Goal: Task Accomplishment & Management: Manage account settings

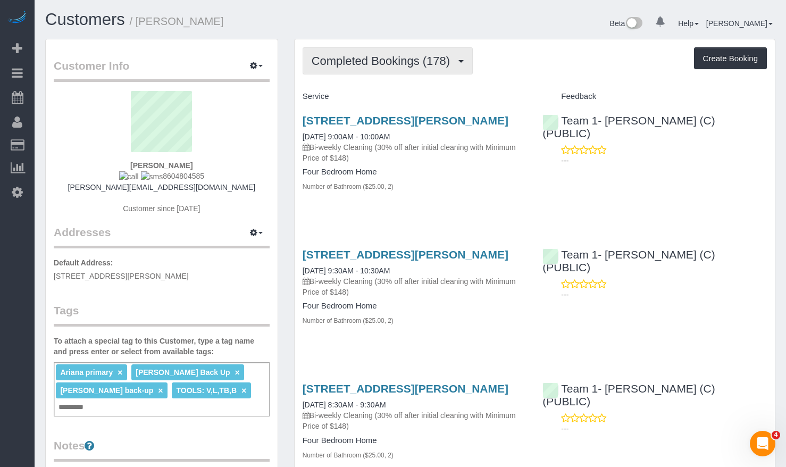
click at [376, 56] on span "Completed Bookings (178)" at bounding box center [384, 60] width 144 height 13
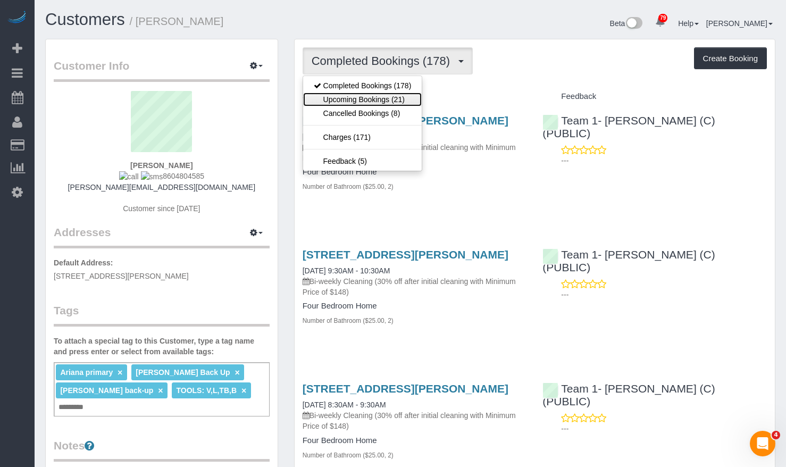
drag, startPoint x: 386, startPoint y: 100, endPoint x: 384, endPoint y: 86, distance: 14.0
click at [386, 100] on link "Upcoming Bookings (21)" at bounding box center [362, 100] width 119 height 14
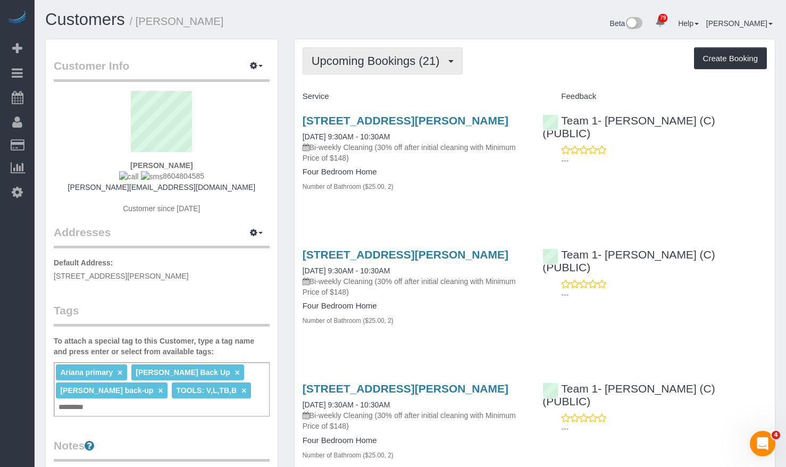
click at [378, 65] on span "Upcoming Bookings (21)" at bounding box center [379, 60] width 134 height 13
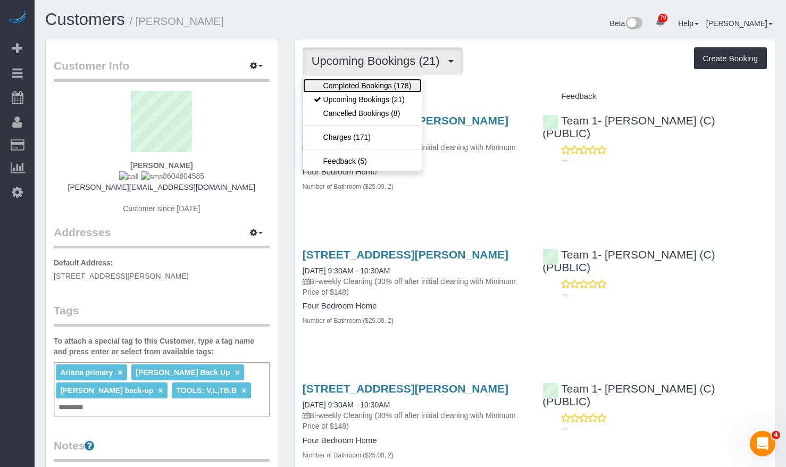
click at [378, 86] on link "Completed Bookings (178)" at bounding box center [362, 86] width 119 height 14
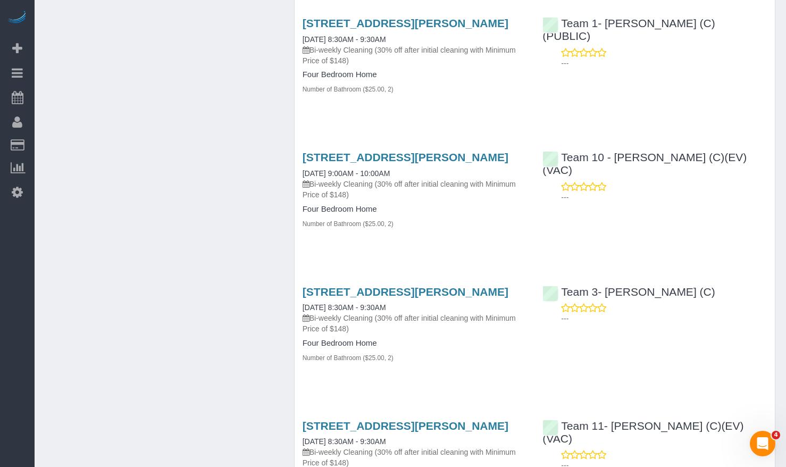
scroll to position [3457, 0]
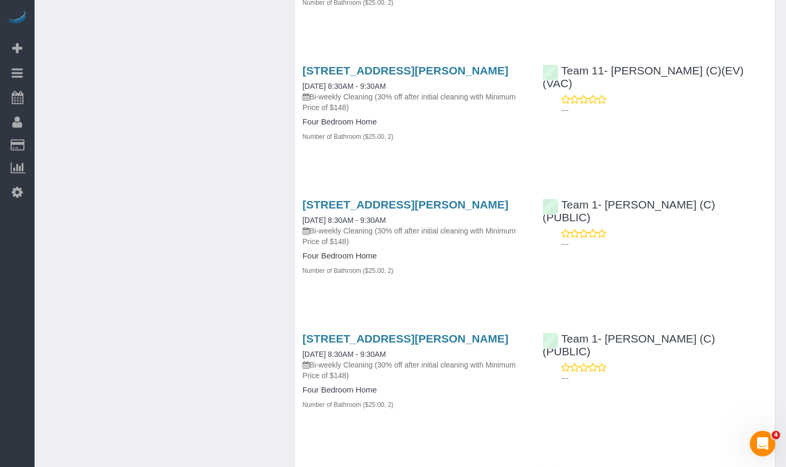
scroll to position [0, 0]
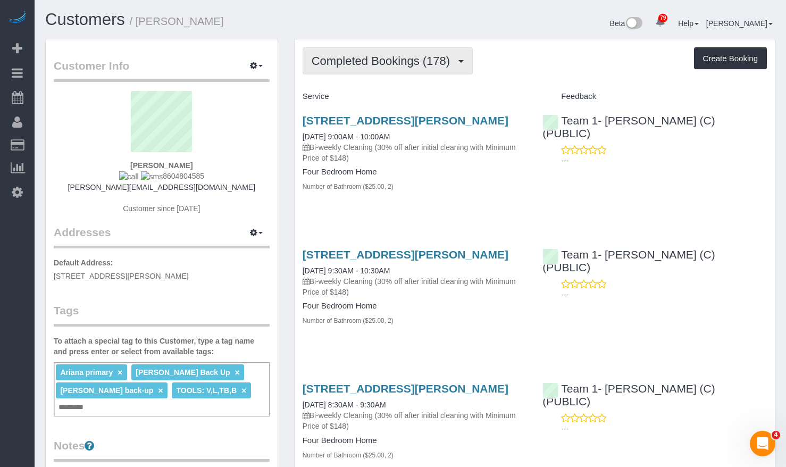
click at [420, 54] on button "Completed Bookings (178)" at bounding box center [388, 60] width 171 height 27
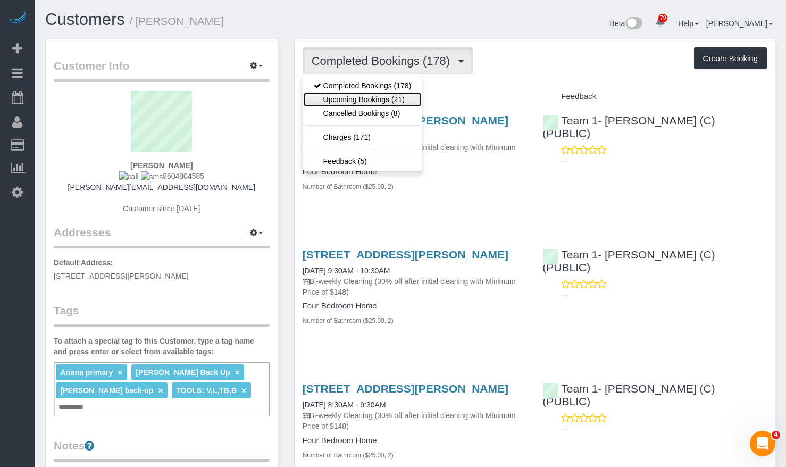
click at [398, 94] on link "Upcoming Bookings (21)" at bounding box center [362, 100] width 119 height 14
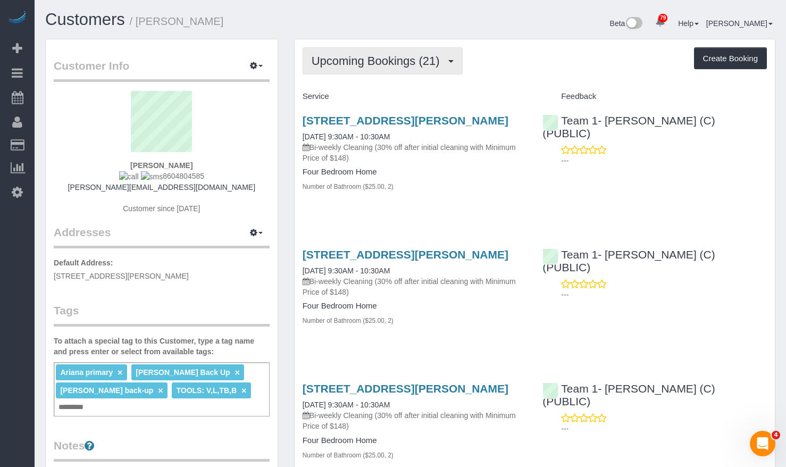
click at [405, 62] on span "Upcoming Bookings (21)" at bounding box center [379, 60] width 134 height 13
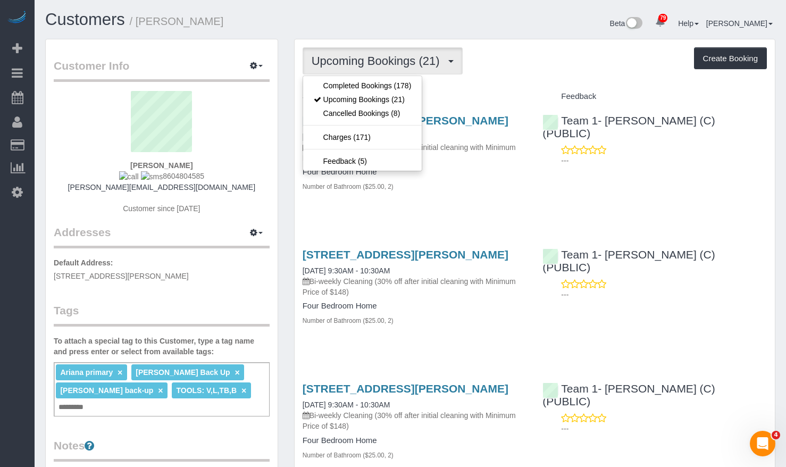
click at [544, 52] on div "Upcoming Bookings (21) Completed Bookings (178) Upcoming Bookings (21) Cancelle…" at bounding box center [535, 60] width 465 height 27
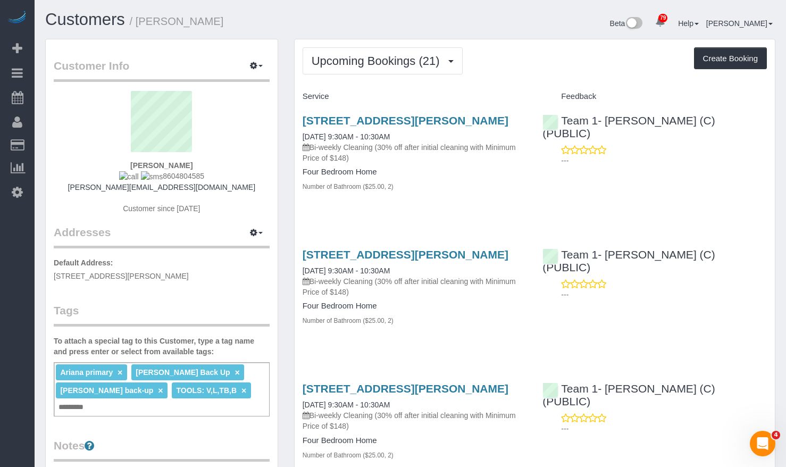
drag, startPoint x: 217, startPoint y: 175, endPoint x: 153, endPoint y: 177, distance: 64.4
click at [153, 177] on div "Nicholas Caputi 8604804585 caputi@gmail.com Customer since 2018" at bounding box center [162, 158] width 216 height 134
copy span "8604804585"
click at [364, 21] on h1 "Customers / Nicholas Caputi" at bounding box center [224, 20] width 358 height 18
drag, startPoint x: 175, startPoint y: 19, endPoint x: 139, endPoint y: 19, distance: 35.7
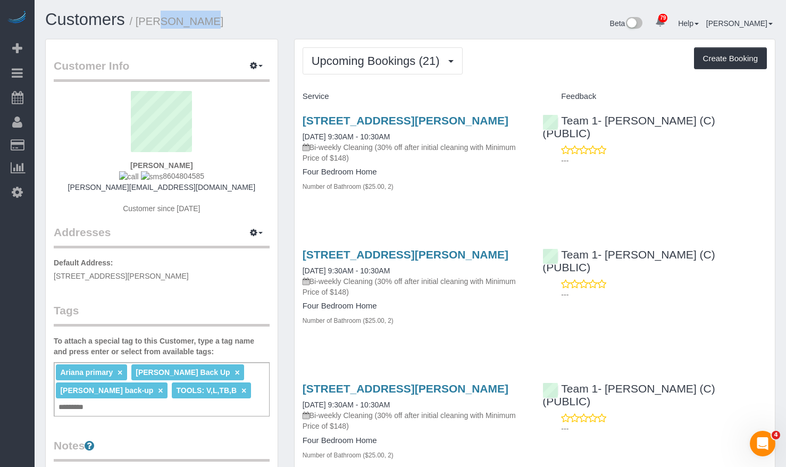
click at [139, 19] on small "/ Nicholas Caputi" at bounding box center [177, 21] width 94 height 12
copy small "Nicholas"
drag, startPoint x: 202, startPoint y: 178, endPoint x: 155, endPoint y: 178, distance: 46.8
click at [155, 178] on div "Nicholas Caputi 8604804585 caputi@gmail.com Customer since 2018" at bounding box center [162, 158] width 216 height 134
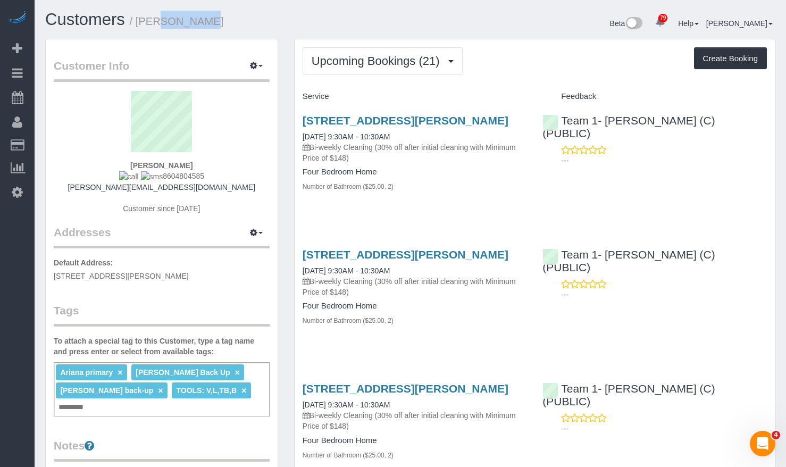
click at [155, 178] on span "8604804585" at bounding box center [161, 176] width 85 height 9
drag, startPoint x: 207, startPoint y: 178, endPoint x: 153, endPoint y: 179, distance: 53.8
click at [153, 179] on div "Nicholas Caputi 8604804585 caputi@gmail.com Customer since 2018" at bounding box center [162, 158] width 216 height 134
copy span "8604804585"
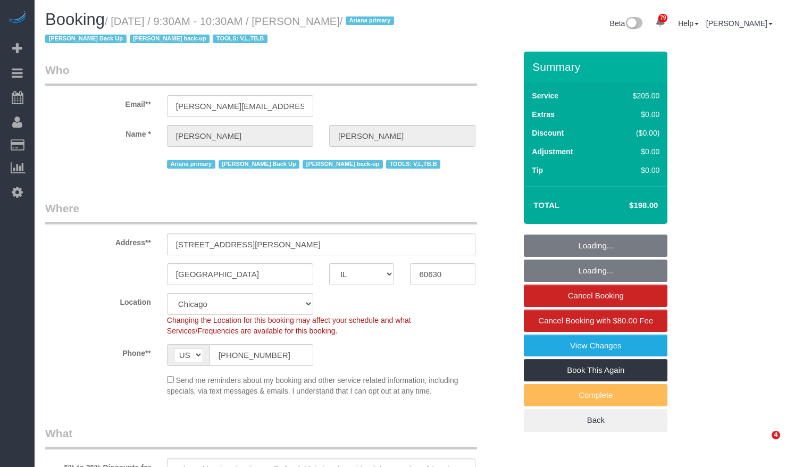
select select "IL"
select select "2"
select select "number:1"
select select "number:69"
select select "number:139"
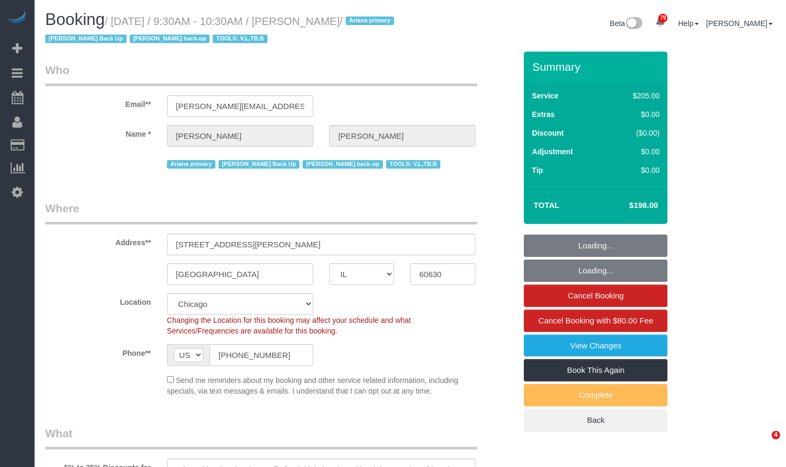
select select "number:98"
select select "number:141"
select select "number:143"
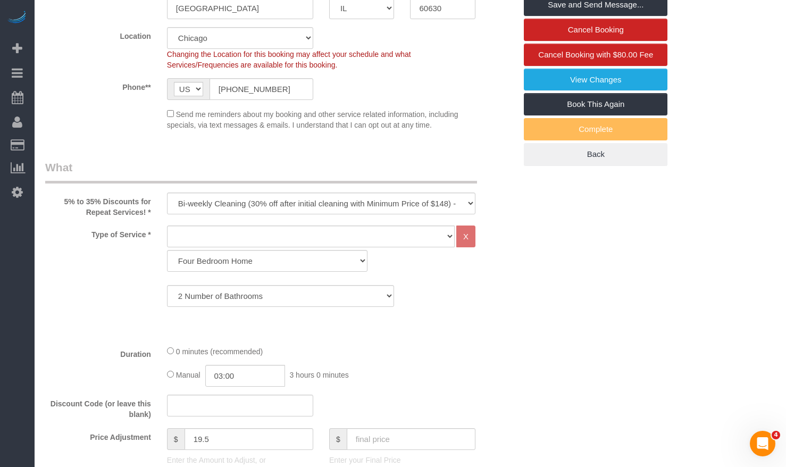
scroll to position [319, 0]
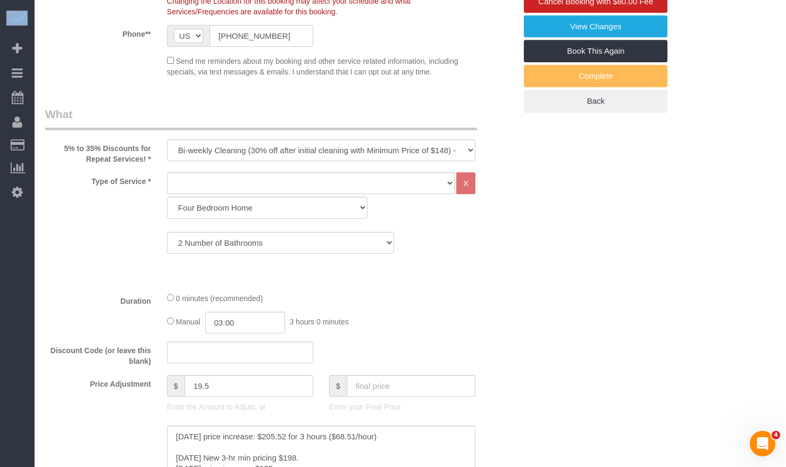
drag, startPoint x: 784, startPoint y: 137, endPoint x: 792, endPoint y: 95, distance: 42.7
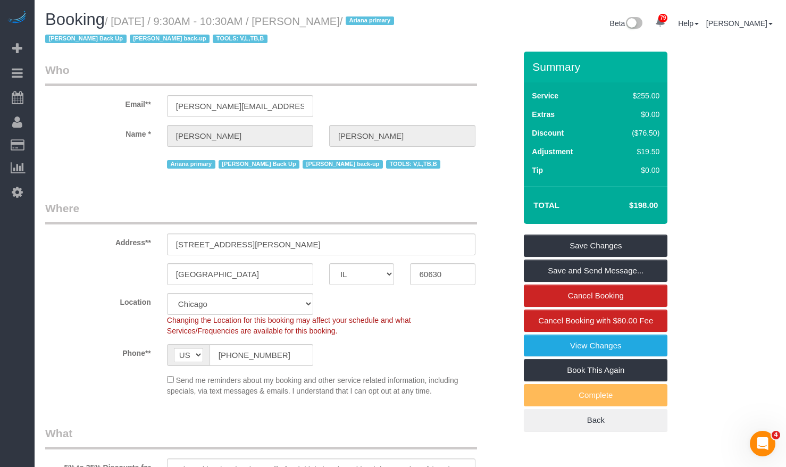
scroll to position [53, 0]
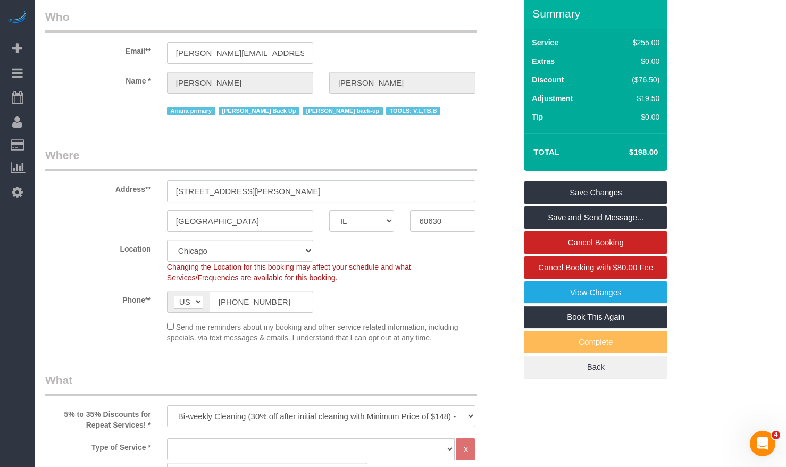
drag, startPoint x: 270, startPoint y: 192, endPoint x: 89, endPoint y: 175, distance: 181.8
click at [89, 175] on div "Address** 5120 N Lowell Ave" at bounding box center [280, 174] width 487 height 55
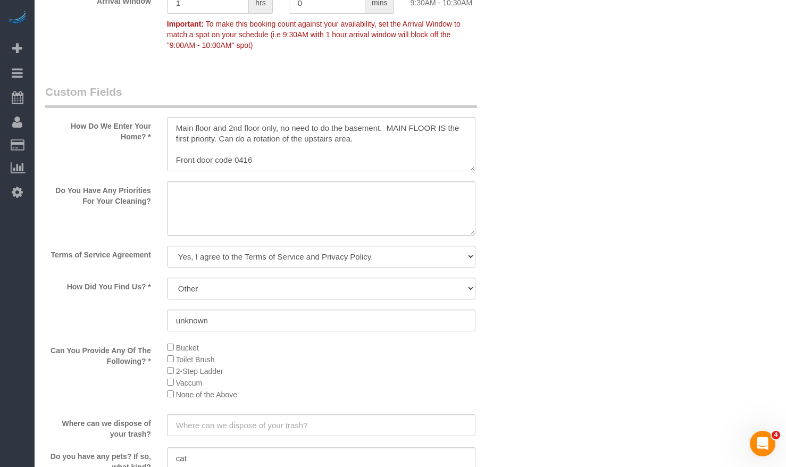
scroll to position [798, 0]
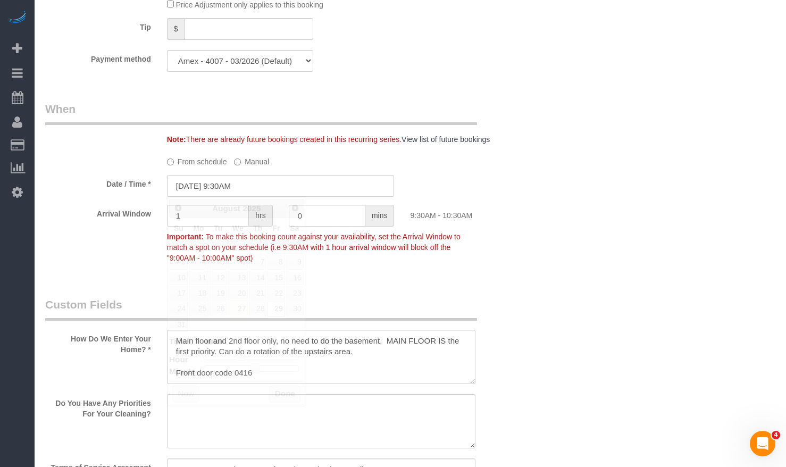
click at [221, 188] on input "08/29/2025 9:30AM" at bounding box center [281, 186] width 228 height 22
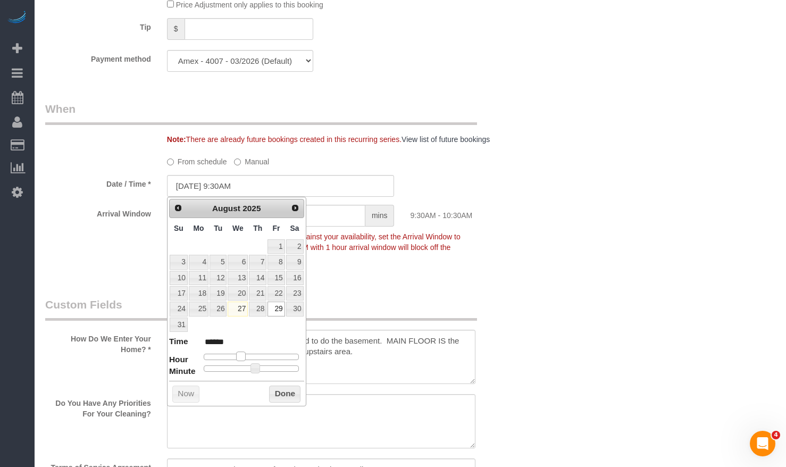
type input "08/29/2025 8:30AM"
type input "******"
click at [238, 359] on span at bounding box center [237, 357] width 10 height 10
click at [270, 391] on button "Done" at bounding box center [284, 394] width 31 height 17
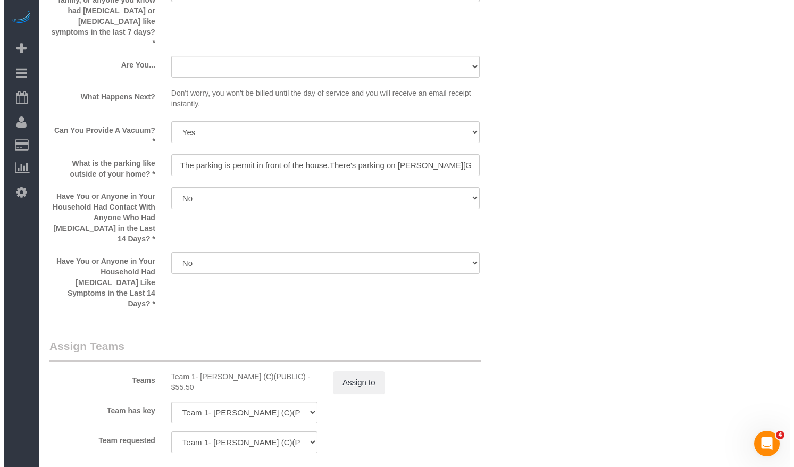
scroll to position [1650, 0]
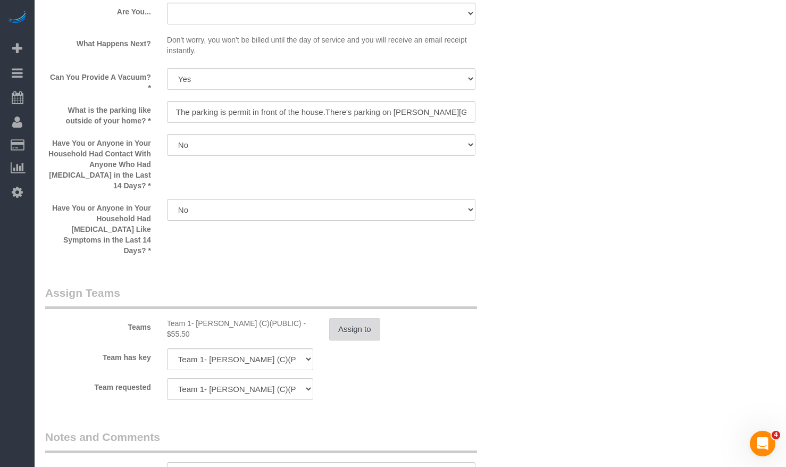
click at [334, 318] on button "Assign to" at bounding box center [354, 329] width 51 height 22
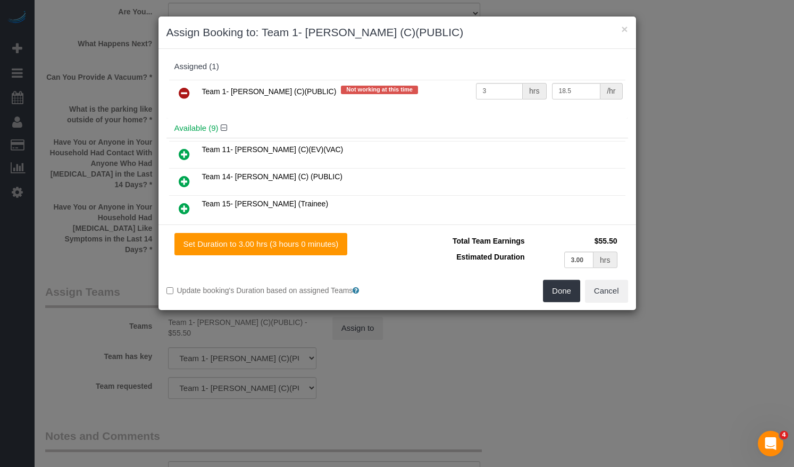
click at [184, 94] on icon at bounding box center [184, 93] width 11 height 13
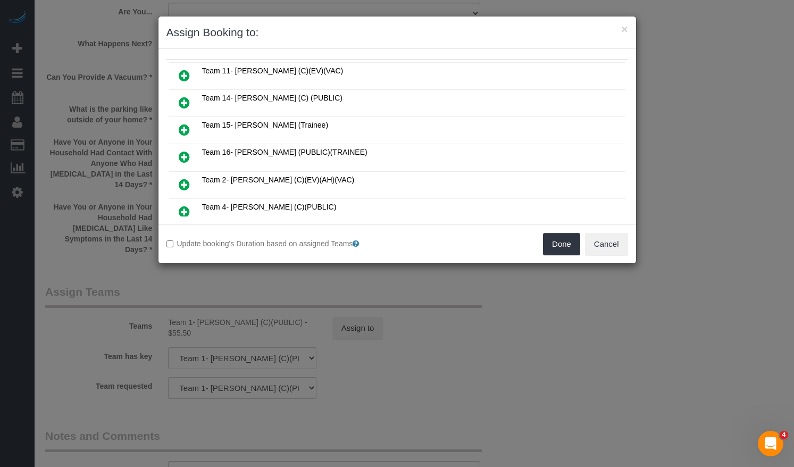
scroll to position [106, 0]
click at [182, 126] on icon at bounding box center [184, 131] width 11 height 13
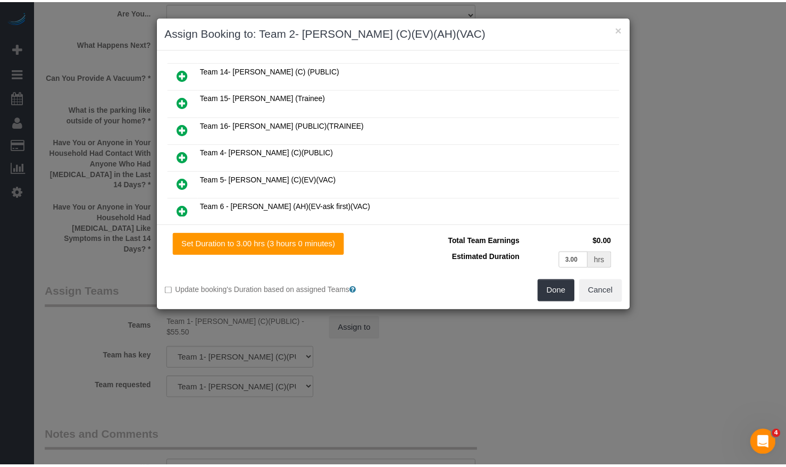
scroll to position [131, 0]
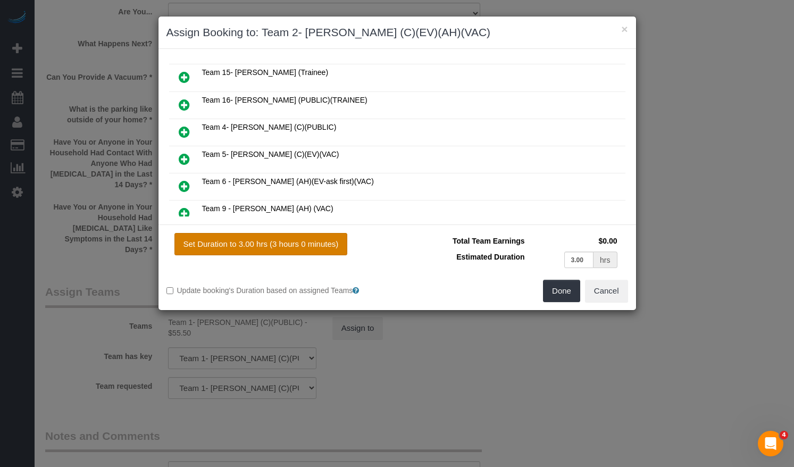
click at [327, 234] on button "Set Duration to 3.00 hrs (3 hours 0 minutes)" at bounding box center [261, 244] width 173 height 22
type input "3.00"
click at [559, 287] on button "Done" at bounding box center [561, 291] width 37 height 22
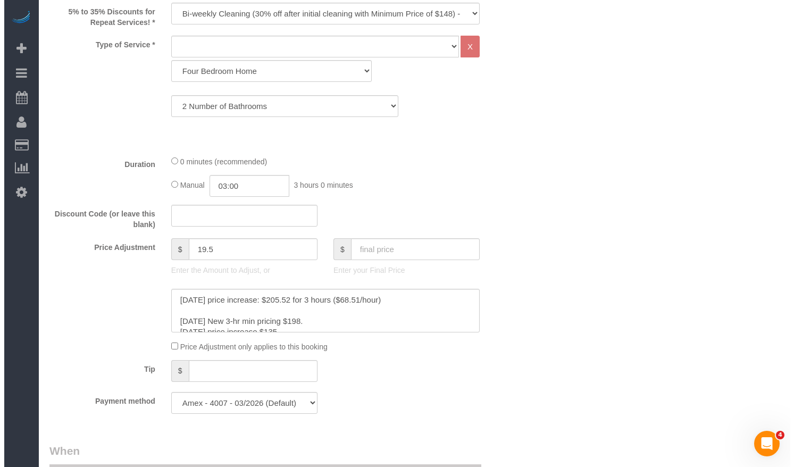
scroll to position [0, 0]
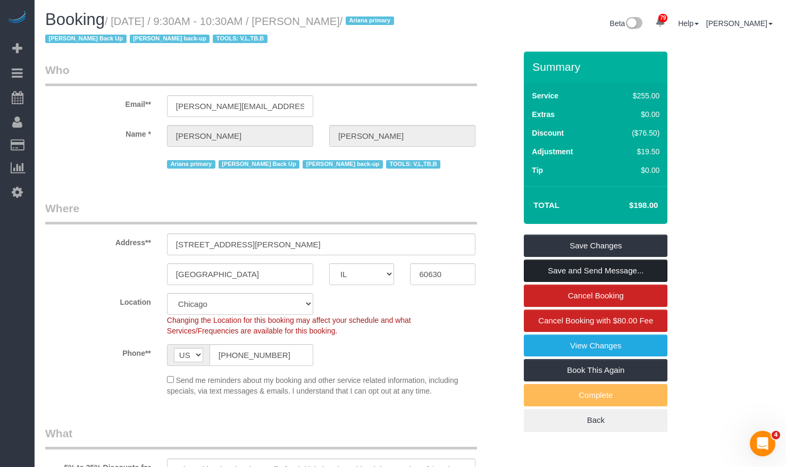
click at [582, 266] on link "Save and Send Message..." at bounding box center [596, 271] width 144 height 22
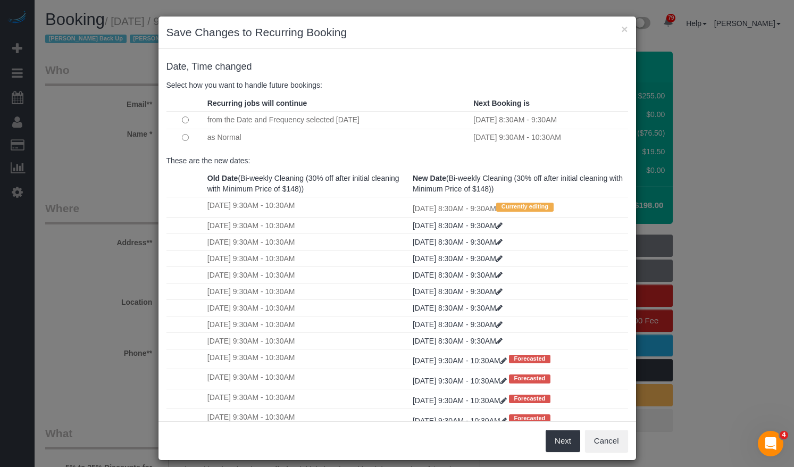
click at [178, 136] on td at bounding box center [186, 138] width 38 height 18
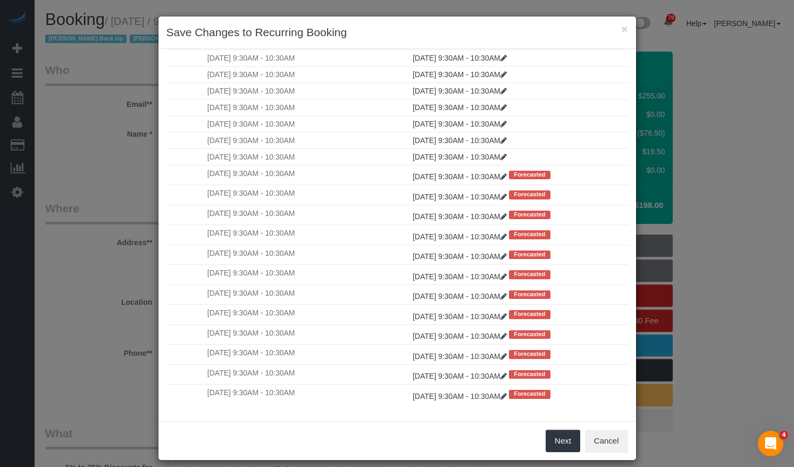
scroll to position [10, 0]
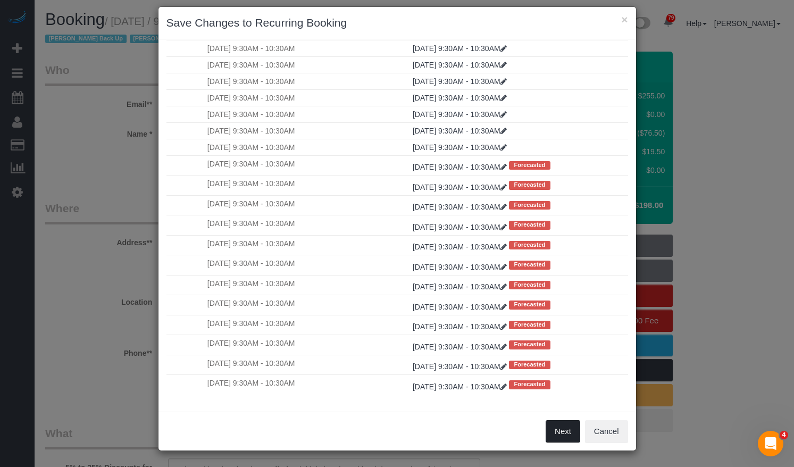
click at [565, 428] on button "Next" at bounding box center [563, 431] width 35 height 22
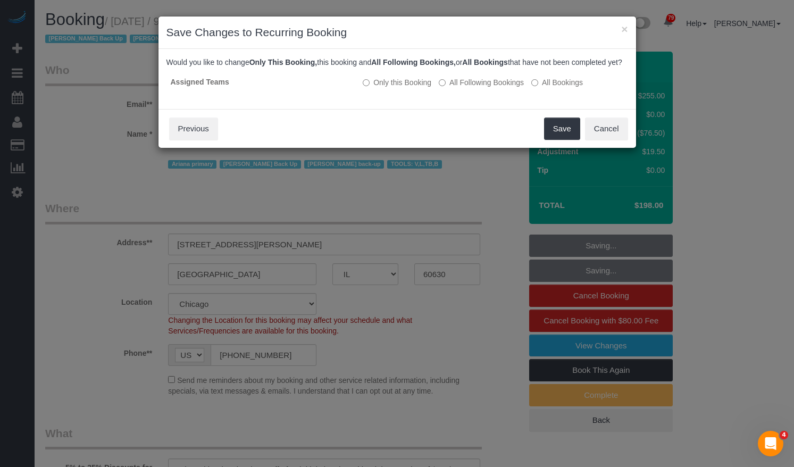
scroll to position [0, 0]
click at [557, 138] on button "Save" at bounding box center [562, 129] width 36 height 22
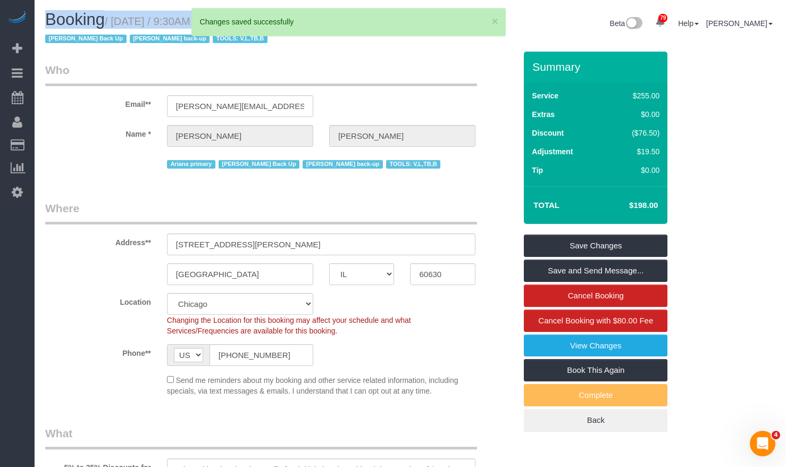
drag, startPoint x: 301, startPoint y: 22, endPoint x: 338, endPoint y: 27, distance: 37.6
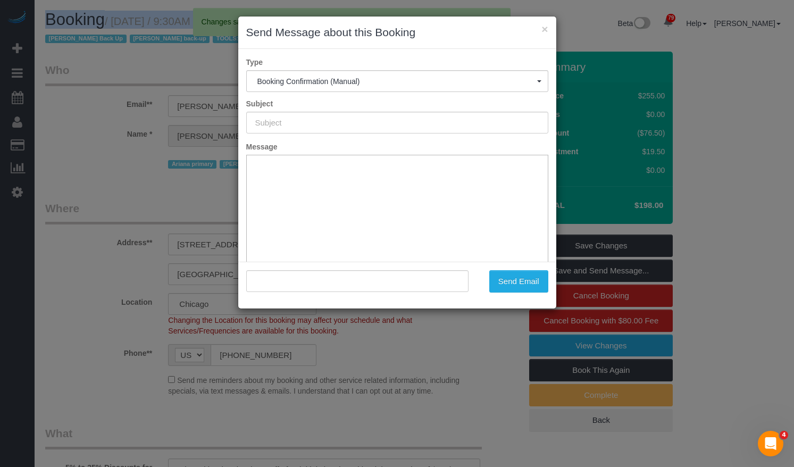
type input "Your Booking With Fresh Tech Maid, Confirmed!"
type input ""Nicholas Caputi" <caputi@gmail.com>"
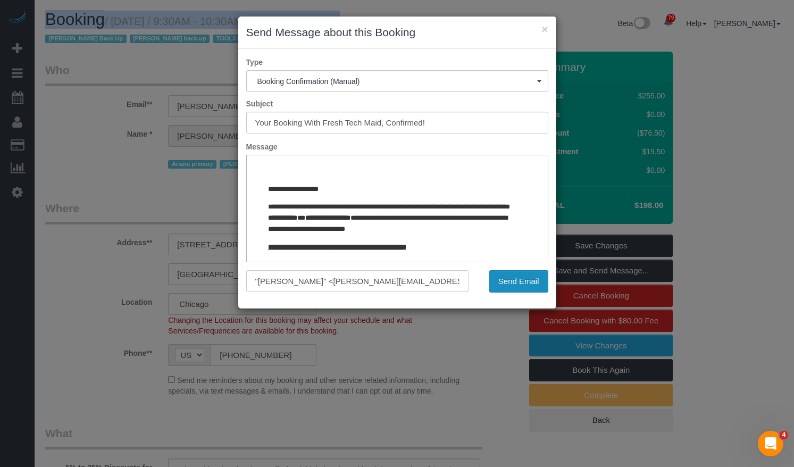
click at [526, 280] on button "Send Email" at bounding box center [519, 281] width 59 height 22
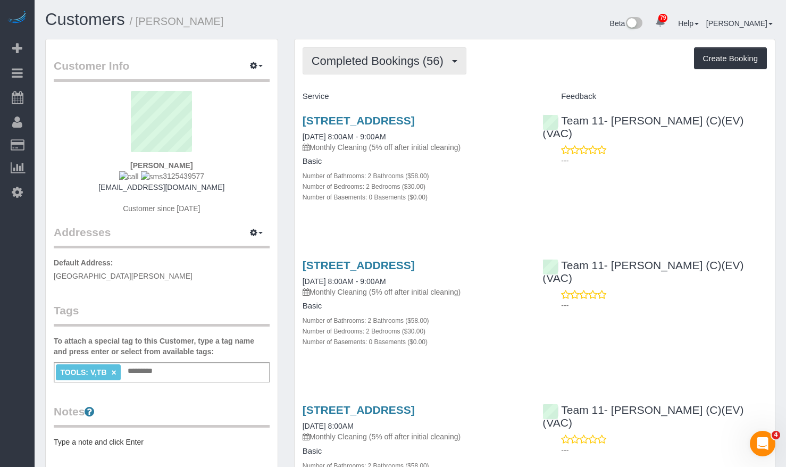
click at [365, 57] on span "Completed Bookings (56)" at bounding box center [380, 60] width 137 height 13
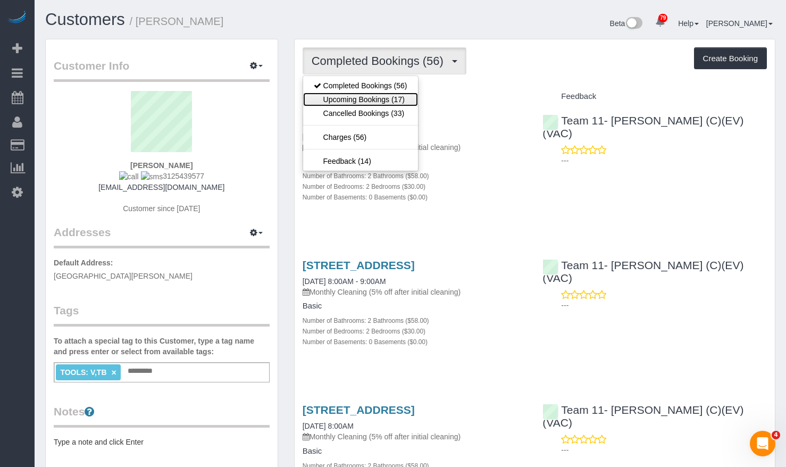
click at [373, 93] on link "Upcoming Bookings (17)" at bounding box center [360, 100] width 115 height 14
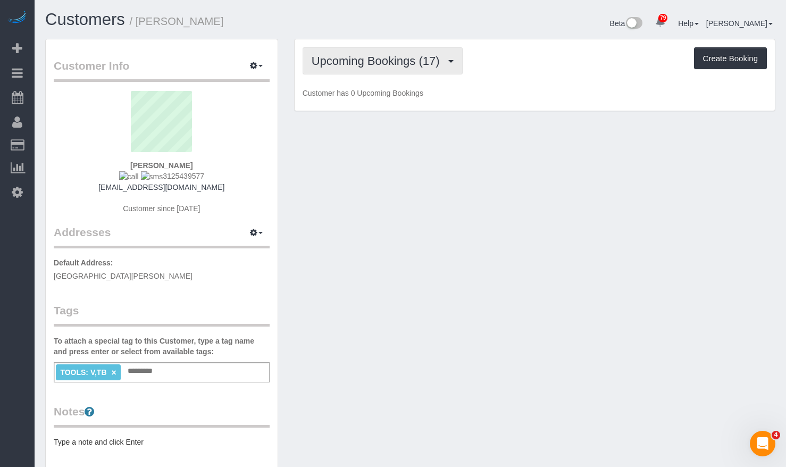
click at [375, 67] on span "Upcoming Bookings (17)" at bounding box center [379, 60] width 134 height 13
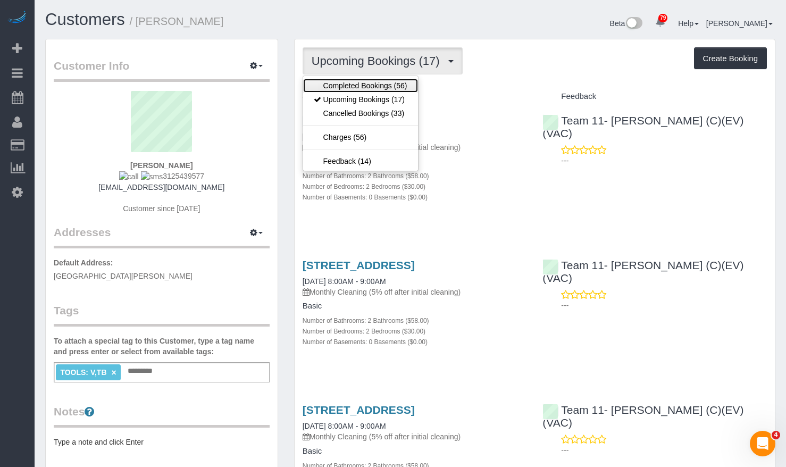
click at [376, 83] on link "Completed Bookings (56)" at bounding box center [360, 86] width 115 height 14
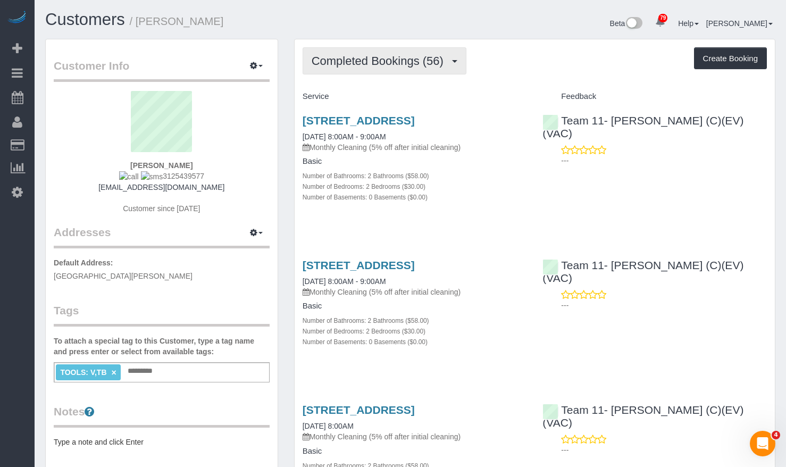
click at [399, 60] on span "Completed Bookings (56)" at bounding box center [380, 60] width 137 height 13
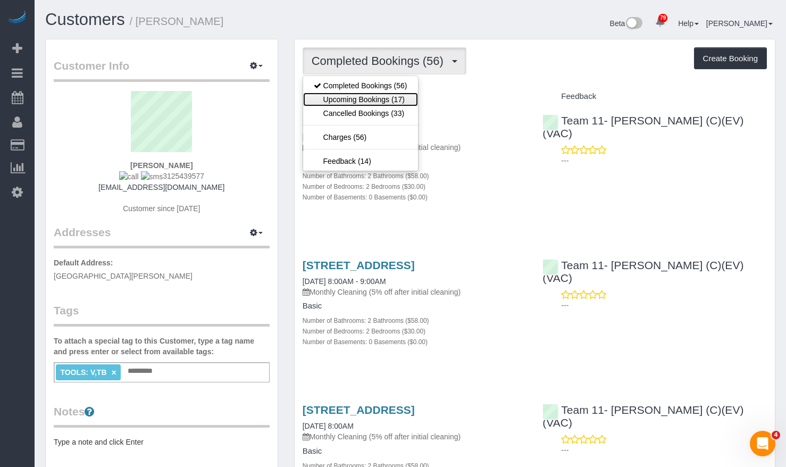
click at [391, 99] on link "Upcoming Bookings (17)" at bounding box center [360, 100] width 115 height 14
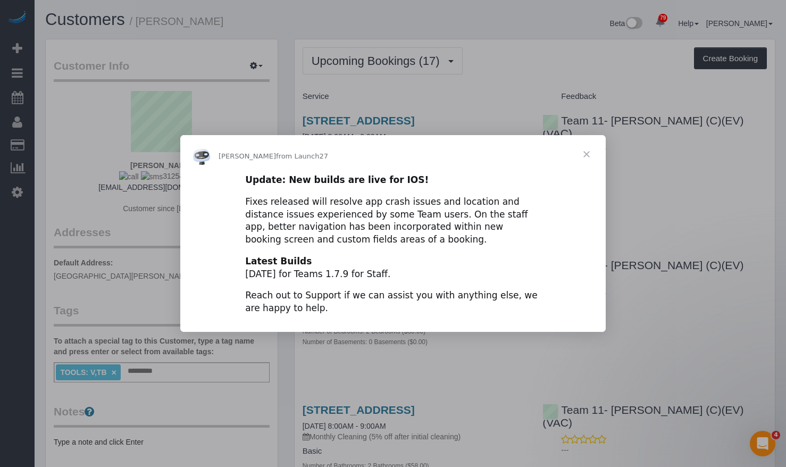
click at [587, 154] on span "Close" at bounding box center [587, 154] width 38 height 38
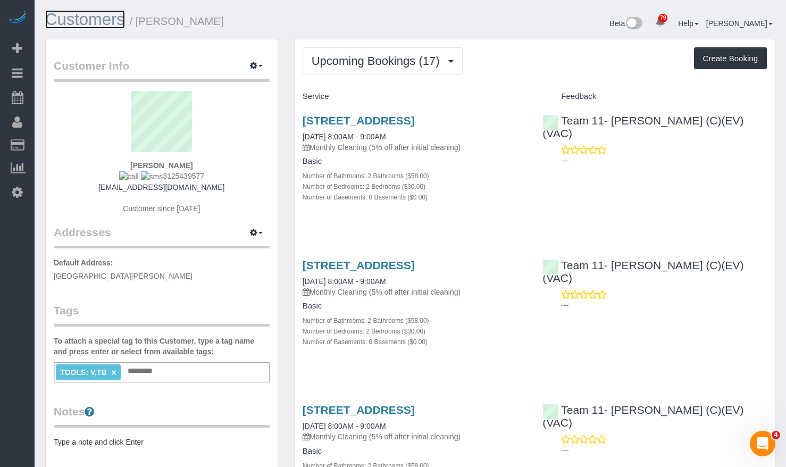
click at [82, 19] on link "Customers" at bounding box center [85, 19] width 80 height 19
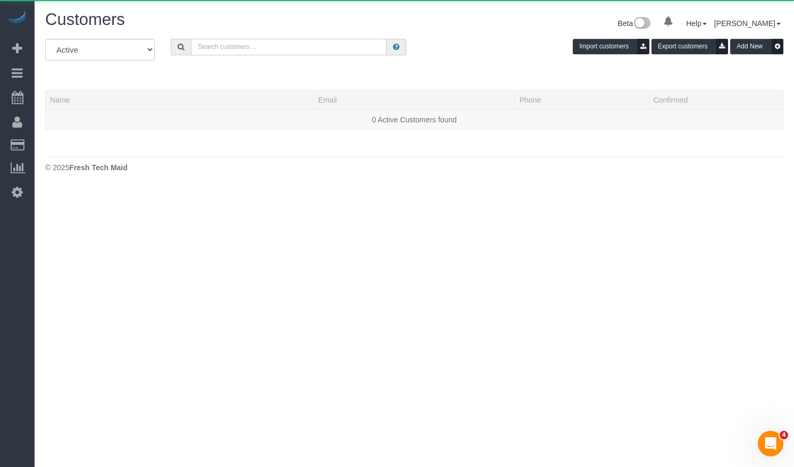
click at [260, 52] on input "text" at bounding box center [289, 47] width 196 height 16
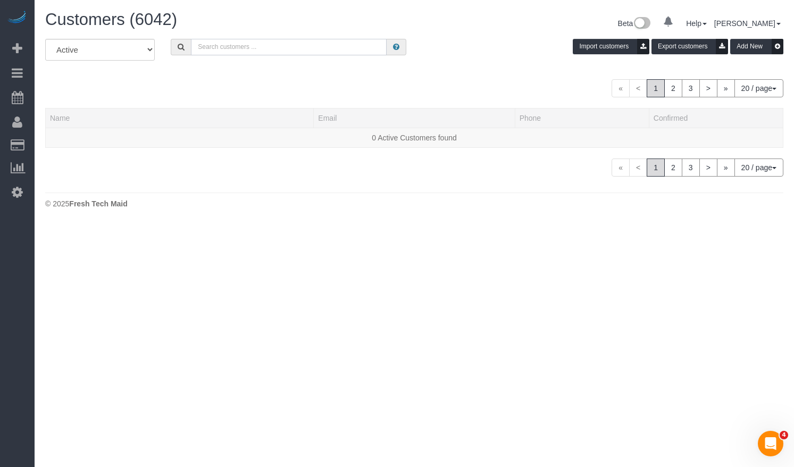
paste input "Meghan Edmundson"
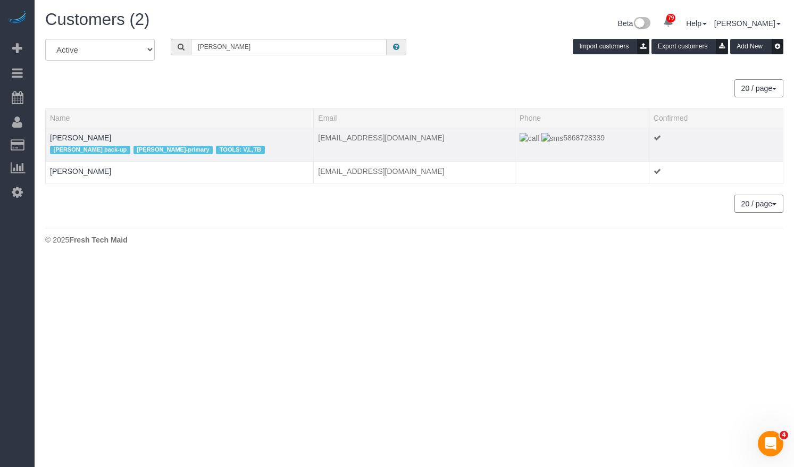
drag, startPoint x: 599, startPoint y: 139, endPoint x: 545, endPoint y: 141, distance: 53.8
click at [545, 141] on td "5868728339" at bounding box center [582, 145] width 134 height 34
copy span "5868728339"
drag, startPoint x: 103, startPoint y: 51, endPoint x: 95, endPoint y: 45, distance: 9.9
click at [97, 50] on div "All Active Archived Meghan Edmundson Import customers Export customers Add New" at bounding box center [414, 54] width 755 height 30
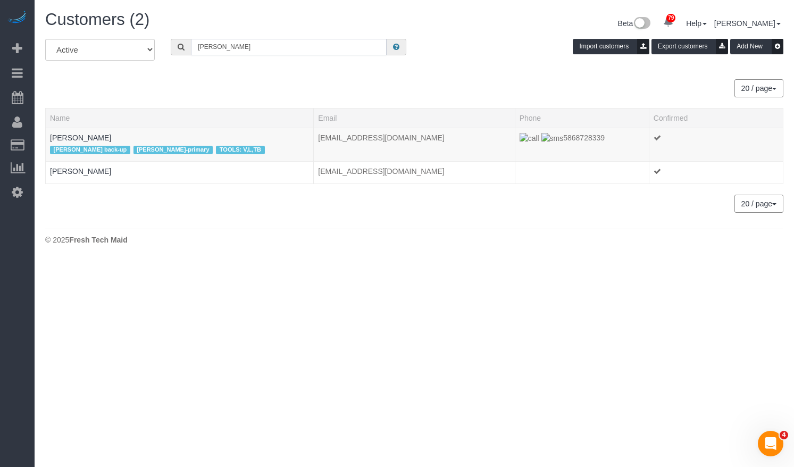
paste input "Nia Burt"
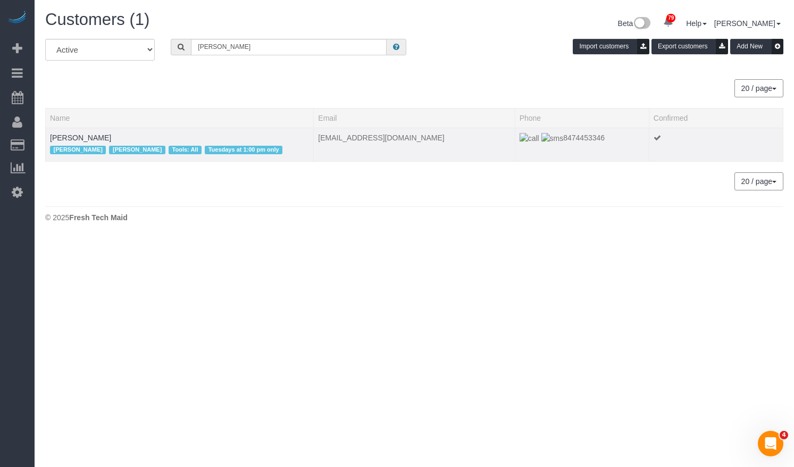
drag, startPoint x: 575, startPoint y: 143, endPoint x: 545, endPoint y: 145, distance: 29.9
click at [545, 145] on td "8474453346" at bounding box center [582, 145] width 134 height 34
copy span "8474453346"
drag, startPoint x: 286, startPoint y: 43, endPoint x: 115, endPoint y: 45, distance: 170.8
click at [130, 51] on div "All Active Archived Nia Burton Import customers Export customers Add New" at bounding box center [414, 54] width 755 height 30
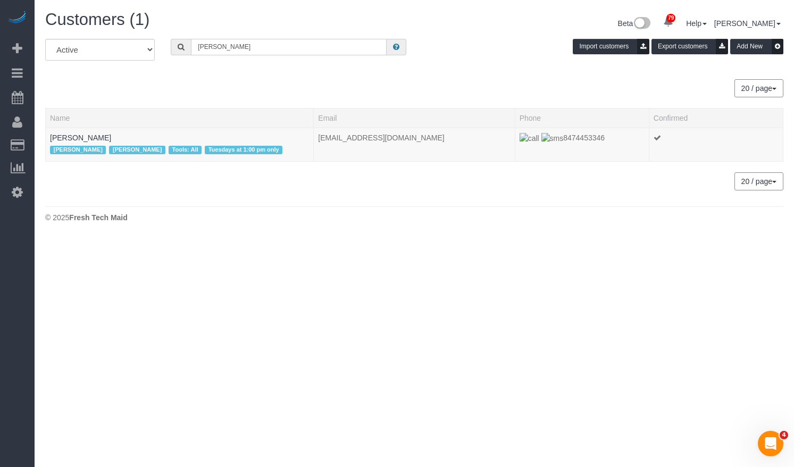
paste input "Lea Krivinskas"
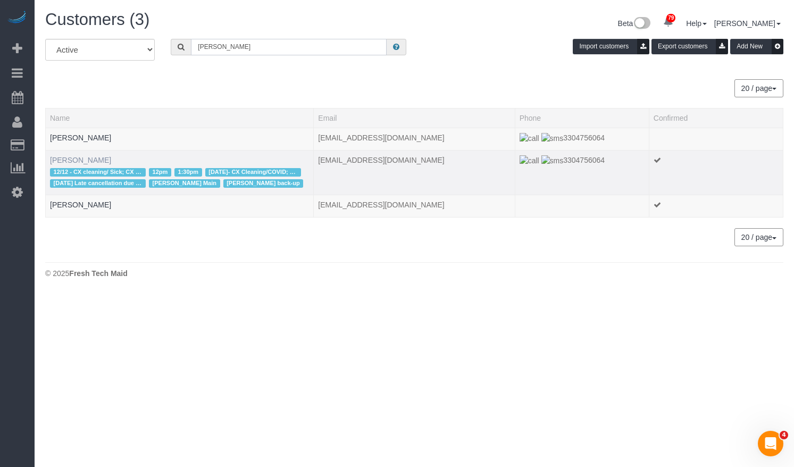
type input "Lea Krivinskas"
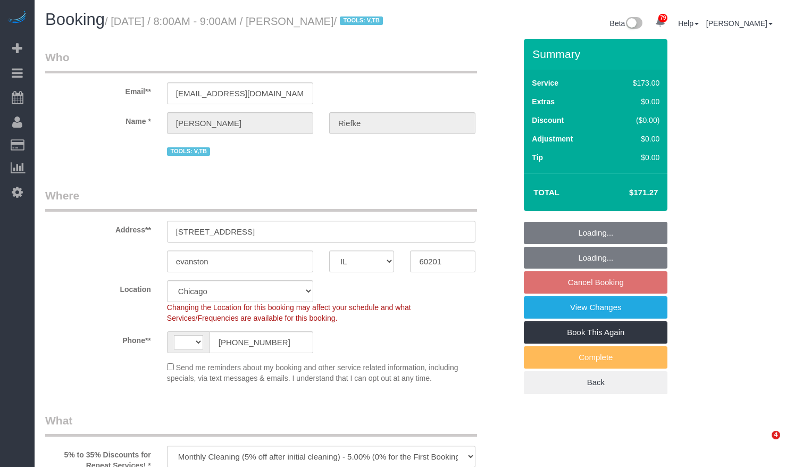
select select "IL"
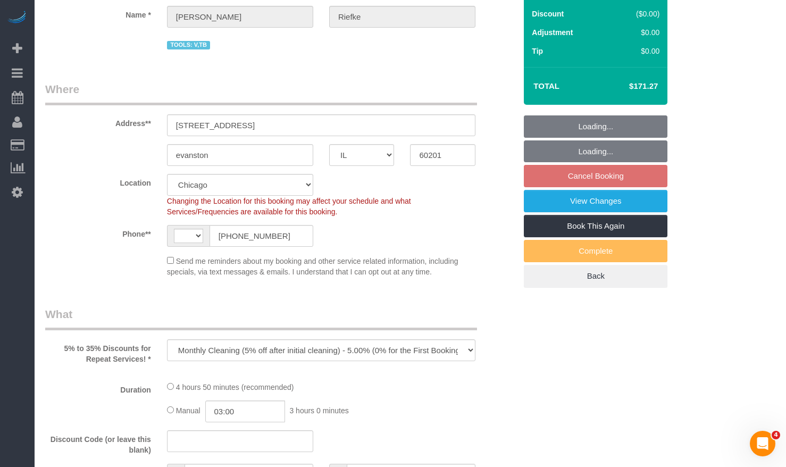
select select "object:576"
select select "string:[GEOGRAPHIC_DATA]"
select select "string:fspay-51153b80-8ec9-4ff8-9701-f51214ff70e5"
select select "number:1"
select select "number:66"
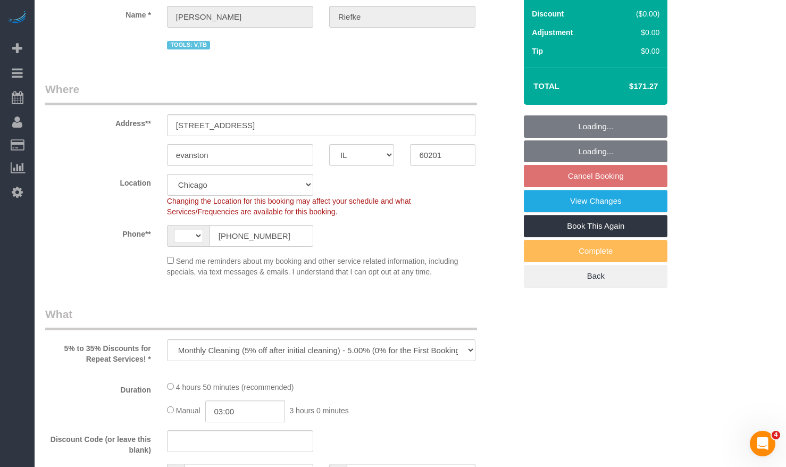
select select "number:139"
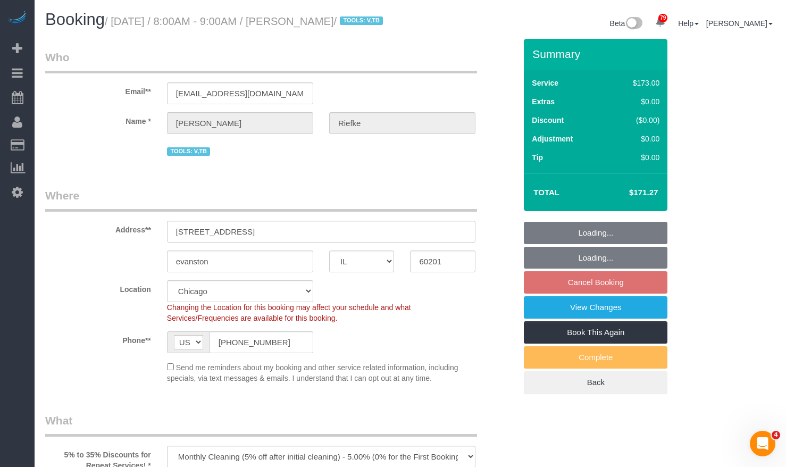
select select "2"
select select "spot1"
select select "2"
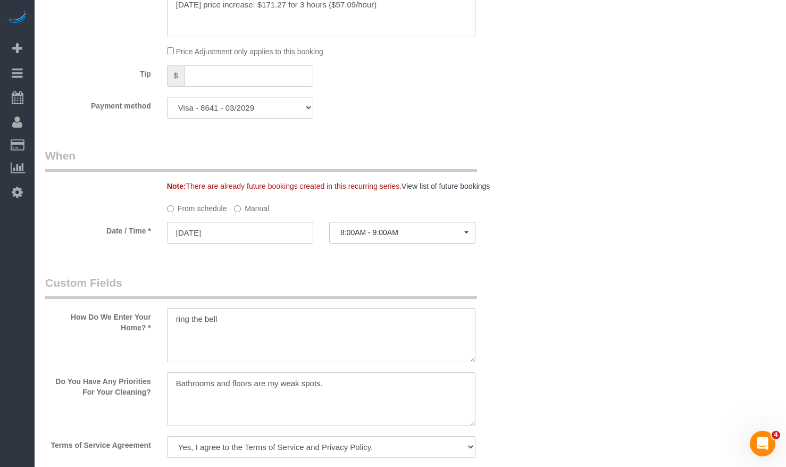
scroll to position [851, 0]
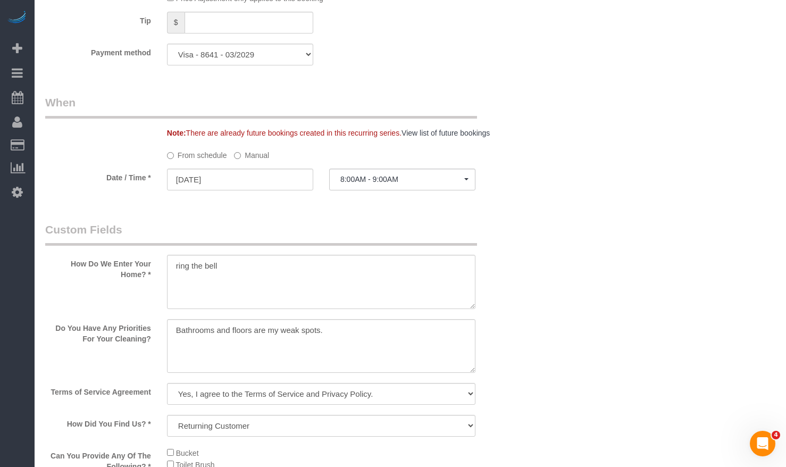
click at [244, 161] on label "Manual" at bounding box center [251, 153] width 35 height 14
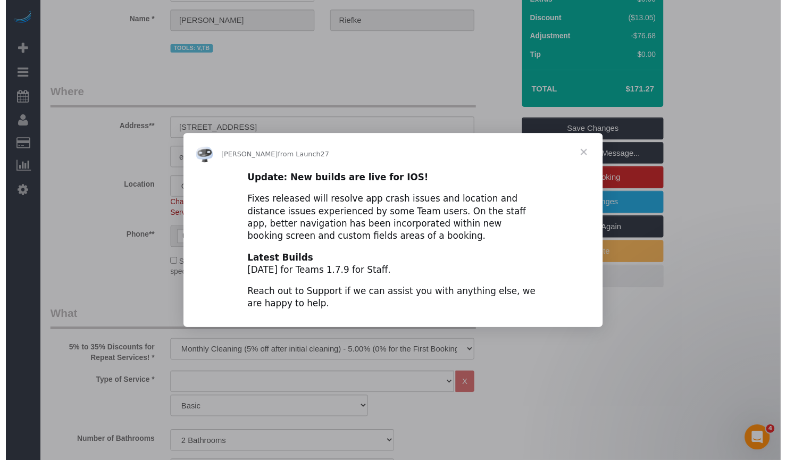
scroll to position [0, 0]
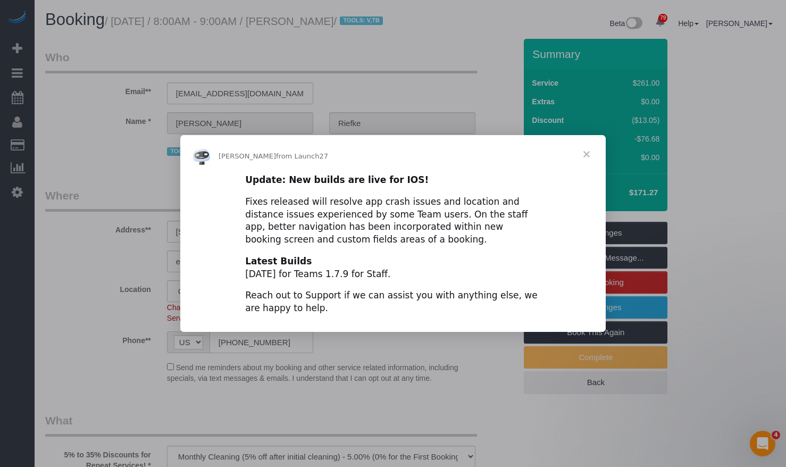
click at [583, 153] on span "Close" at bounding box center [587, 154] width 38 height 38
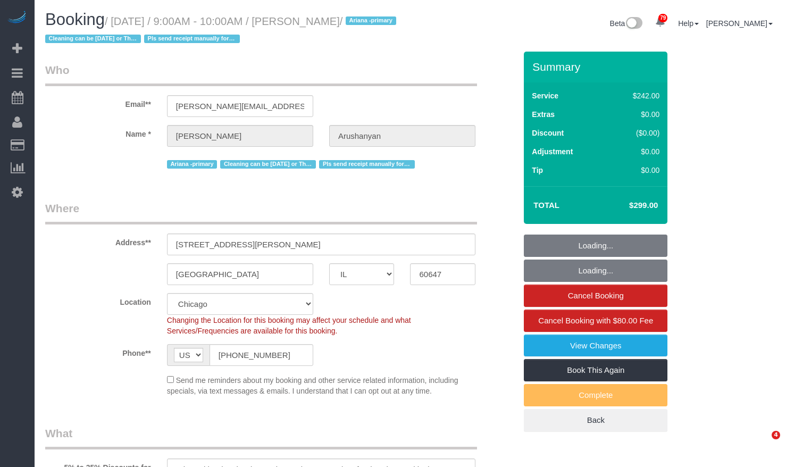
select select "IL"
select select "string:fspay-c613ac8d-bd02-4d00-acff-003807ce8702"
select select "number:1"
select select "number:58"
select select "number:139"
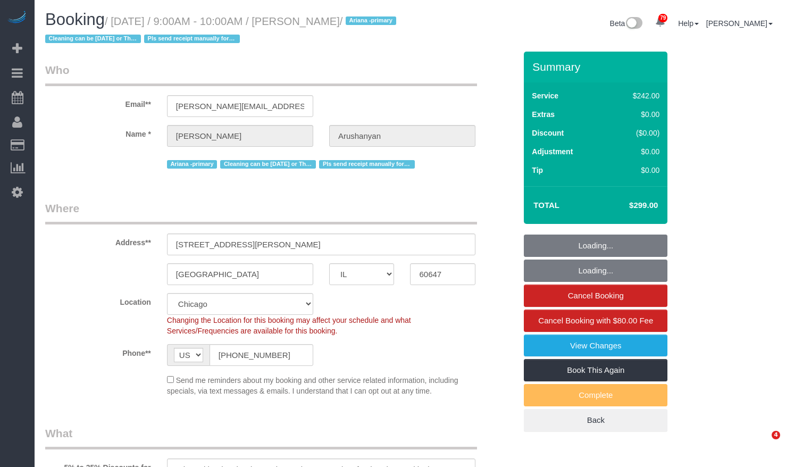
select select "number:108"
select select "object:1054"
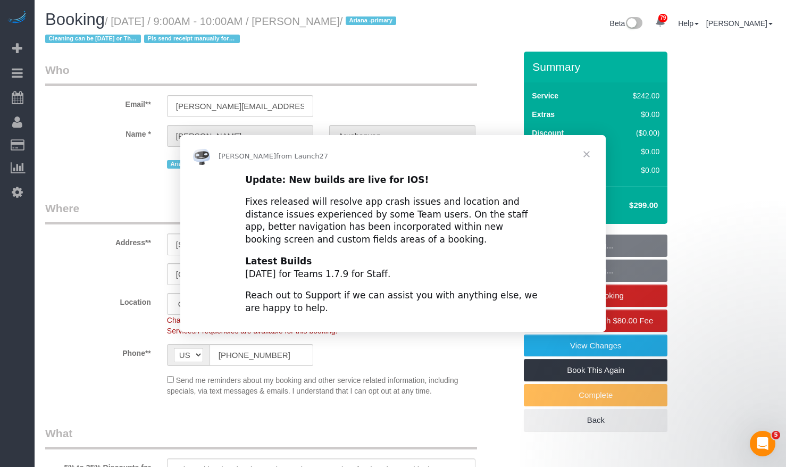
select select "512"
select select "4"
select select "1"
select select "5"
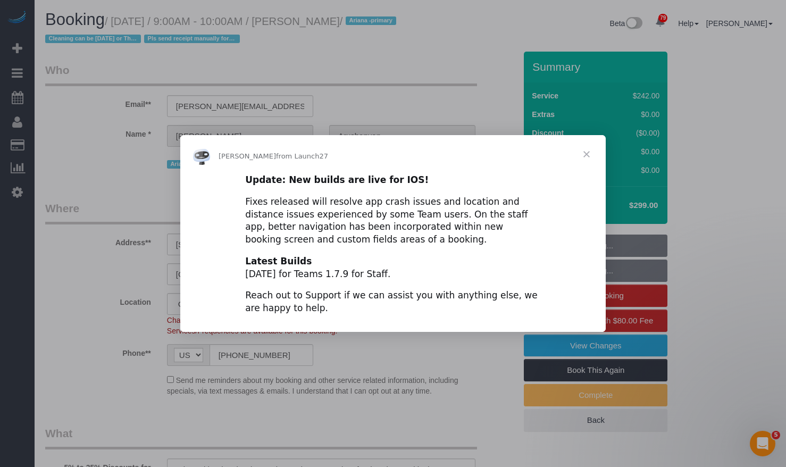
select select "4"
select select "1"
select select "5"
click at [589, 154] on span "Close" at bounding box center [587, 154] width 38 height 38
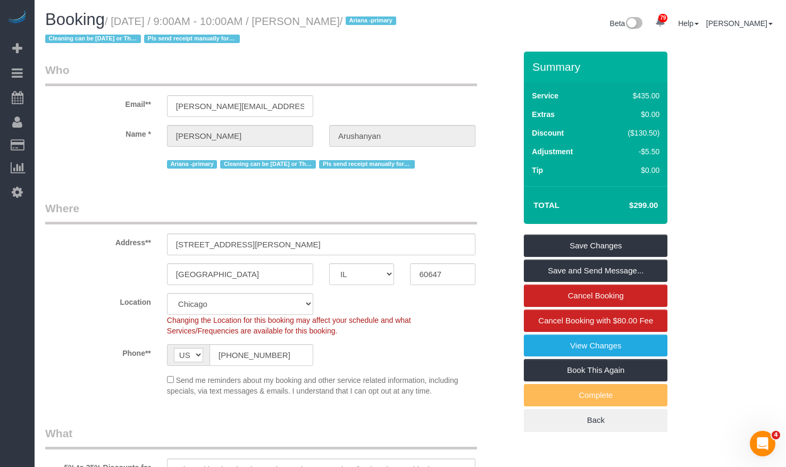
drag, startPoint x: 379, startPoint y: 22, endPoint x: 300, endPoint y: 23, distance: 78.8
click at [300, 23] on small "/ [DATE] / 9:00AM - 10:00AM / [PERSON_NAME] / Ariana -primary Cleaning can be […" at bounding box center [222, 30] width 354 height 30
copy small "[PERSON_NAME]"
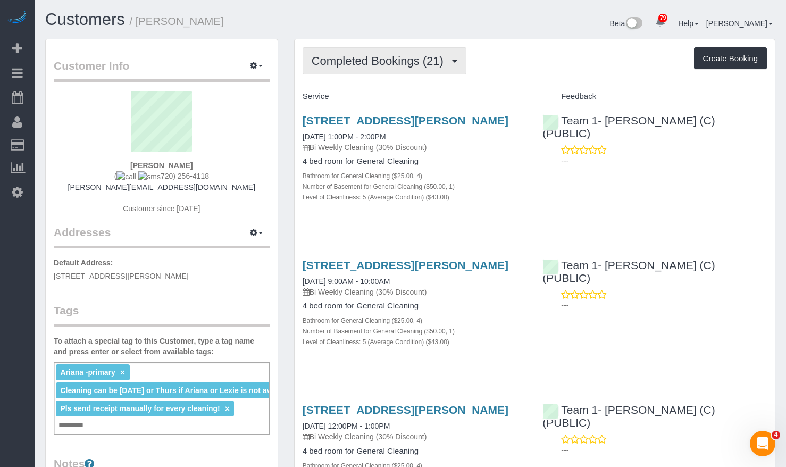
click at [385, 64] on span "Completed Bookings (21)" at bounding box center [380, 60] width 137 height 13
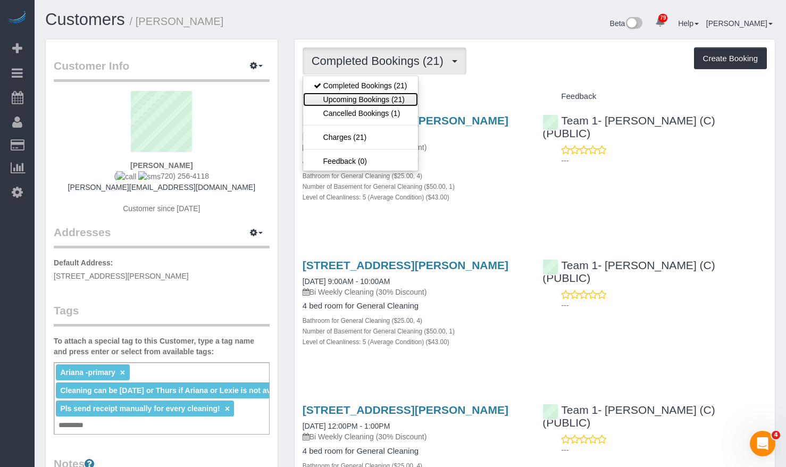
click at [384, 98] on link "Upcoming Bookings (21)" at bounding box center [360, 100] width 115 height 14
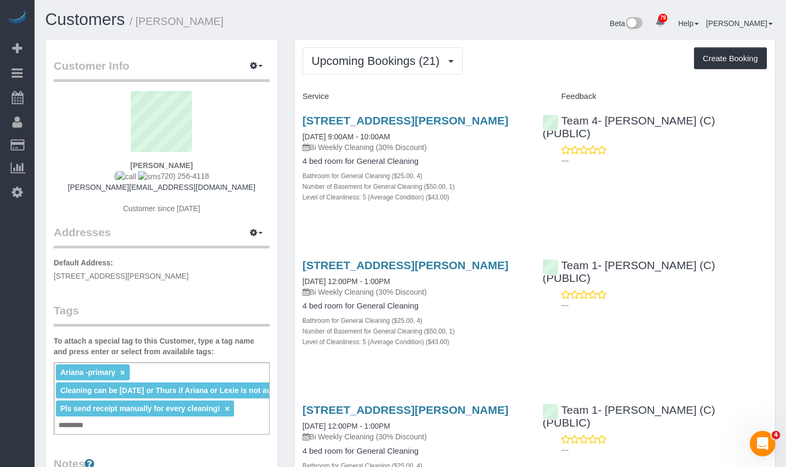
scroll to position [106, 0]
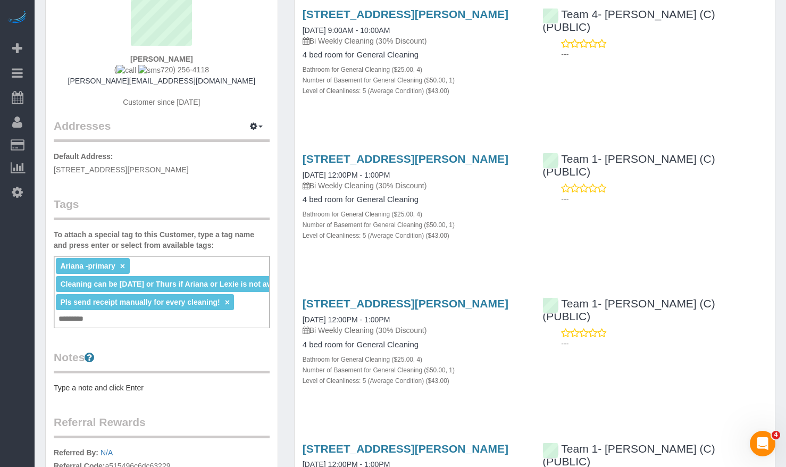
click at [117, 321] on div "Ariana -primary × Cleaning can be [DATE] or Thurs if Ariana or Lexie is not ava…" at bounding box center [162, 292] width 216 height 72
type input "**********"
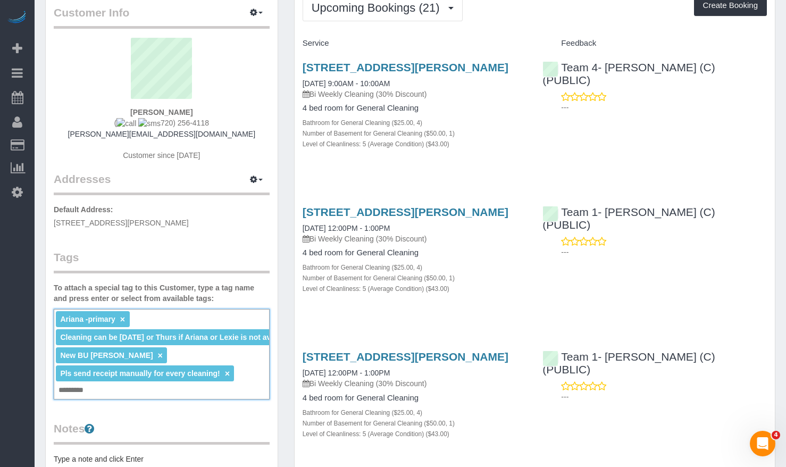
scroll to position [0, 0]
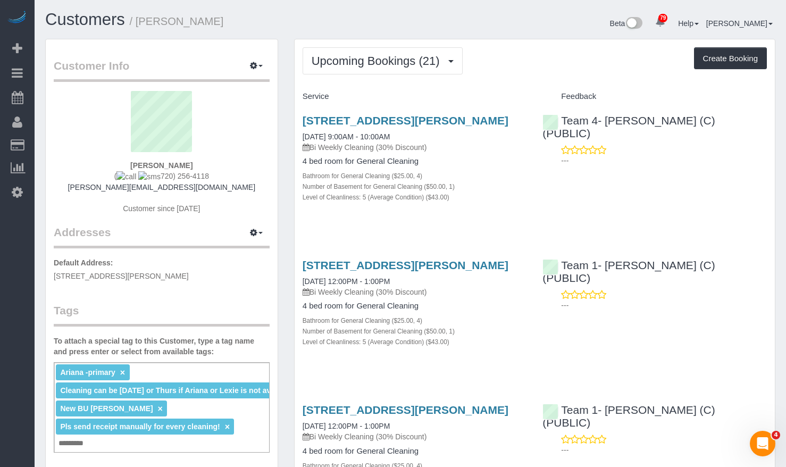
drag, startPoint x: 243, startPoint y: 22, endPoint x: 140, endPoint y: 32, distance: 103.7
click at [140, 32] on div "Customers / Katie Arushanyan" at bounding box center [224, 22] width 374 height 23
copy small "Katie Arushanyan"
click at [427, 118] on link "2719 N Troy St, Chicago, IL 60647" at bounding box center [406, 120] width 206 height 12
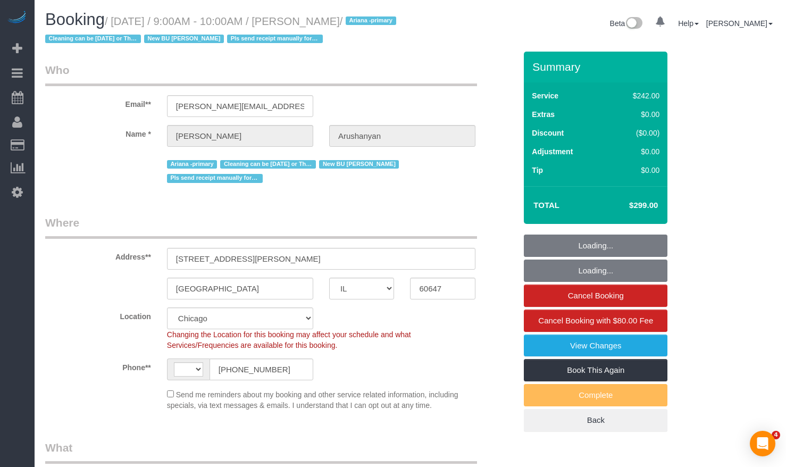
select select "IL"
select select "string:fspay-c613ac8d-bd02-4d00-acff-003807ce8702"
select select "string:US"
select select "object:829"
select select "512"
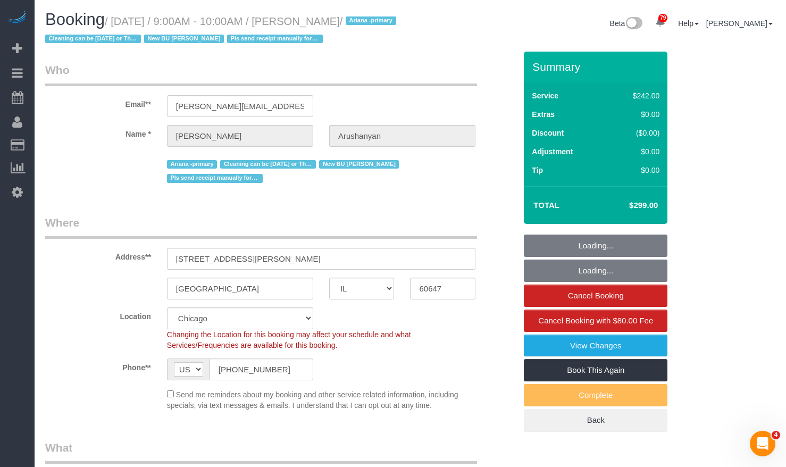
select select "4"
select select "1"
select select "5"
select select "number:1"
select select "number:58"
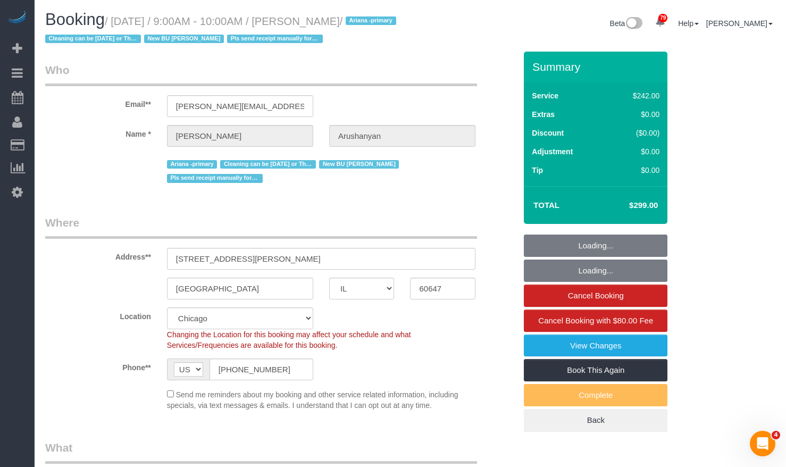
select select "number:139"
select select "number:108"
select select "object:1302"
select select "4"
select select "1"
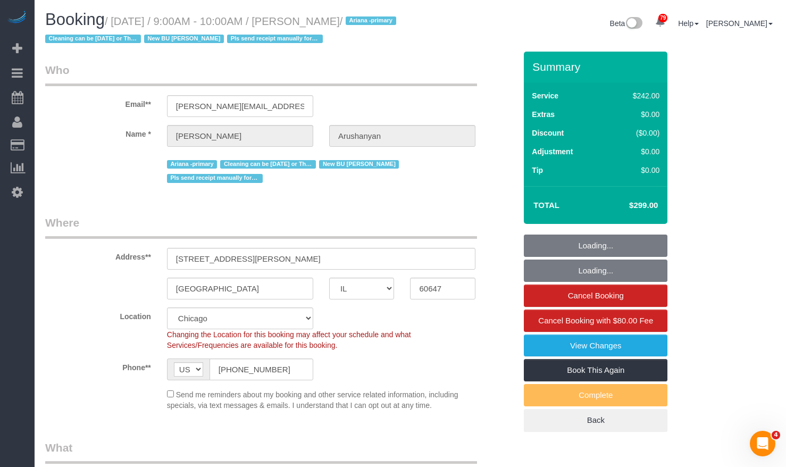
select select "5"
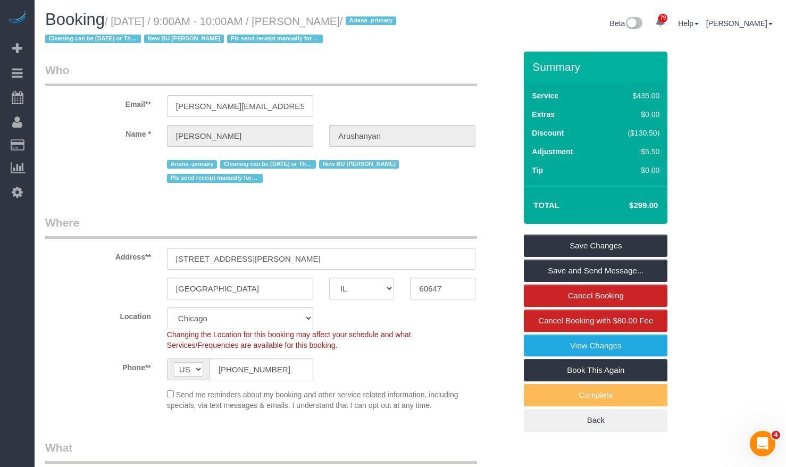
drag, startPoint x: 627, startPoint y: 202, endPoint x: 665, endPoint y: 207, distance: 37.6
click at [665, 207] on div "Total $299.00" at bounding box center [596, 205] width 144 height 38
copy table "Total"
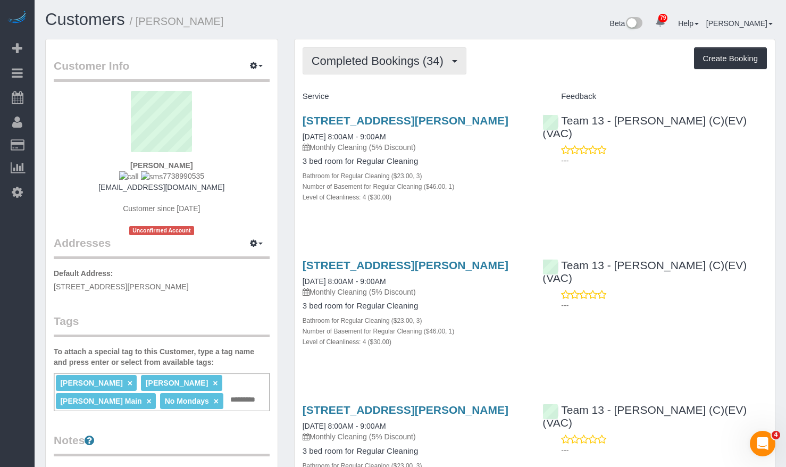
click at [394, 61] on span "Completed Bookings (34)" at bounding box center [380, 60] width 137 height 13
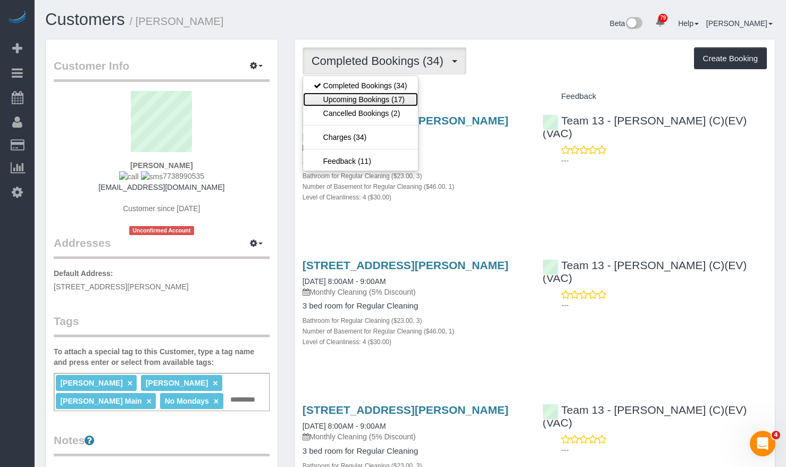
click at [390, 102] on link "Upcoming Bookings (17)" at bounding box center [360, 100] width 115 height 14
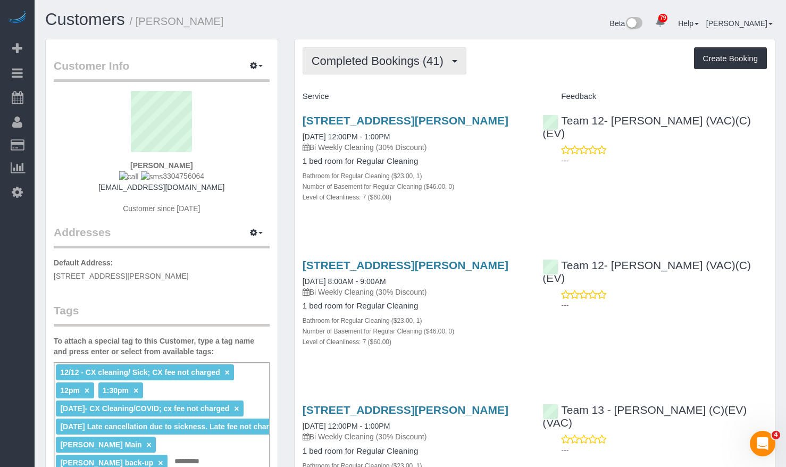
click at [396, 68] on button "Completed Bookings (41)" at bounding box center [385, 60] width 164 height 27
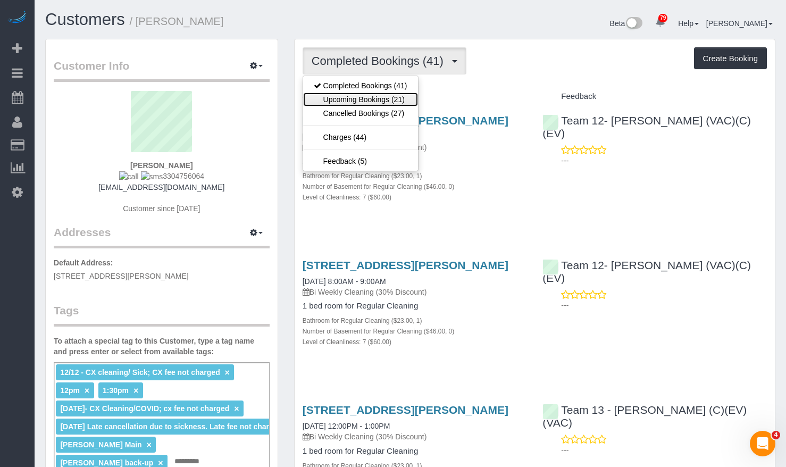
click at [388, 94] on link "Upcoming Bookings (21)" at bounding box center [360, 100] width 115 height 14
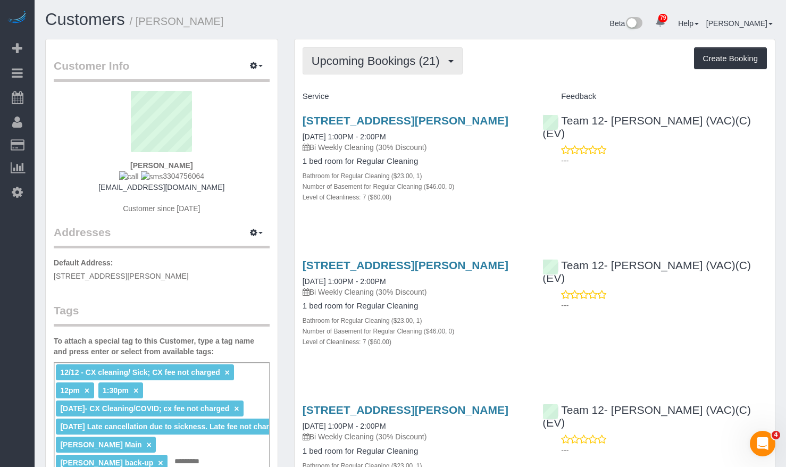
click at [407, 56] on span "Upcoming Bookings (21)" at bounding box center [379, 60] width 134 height 13
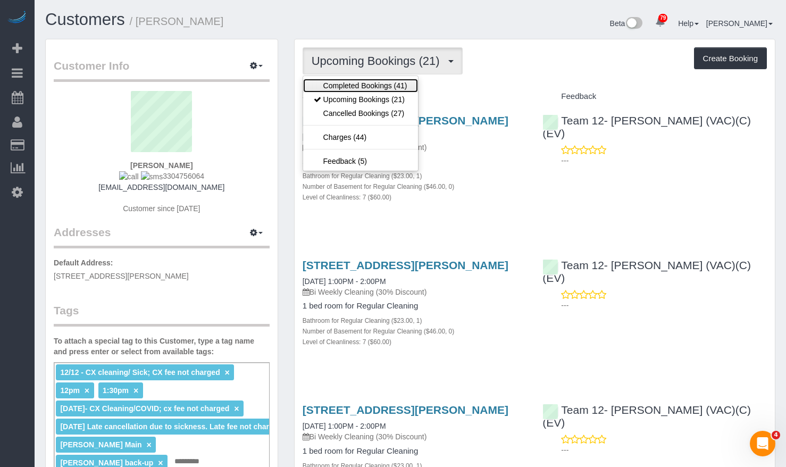
click at [404, 85] on link "Completed Bookings (41)" at bounding box center [360, 86] width 115 height 14
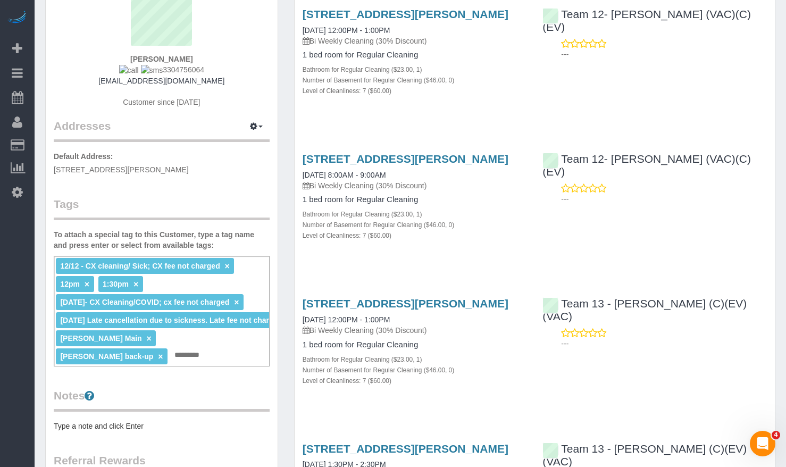
scroll to position [53, 0]
